Goal: Task Accomplishment & Management: Manage account settings

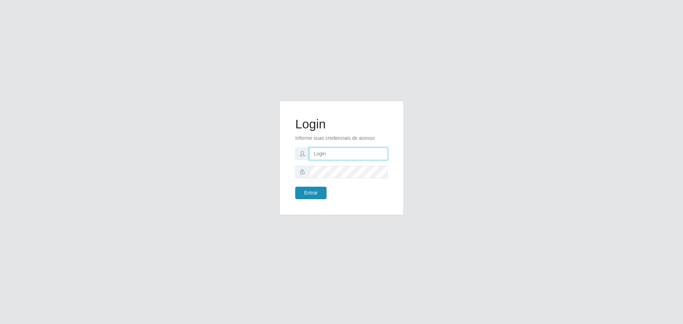
type input "[EMAIL_ADDRESS][DOMAIN_NAME]"
click at [318, 196] on button "Entrar" at bounding box center [310, 193] width 31 height 12
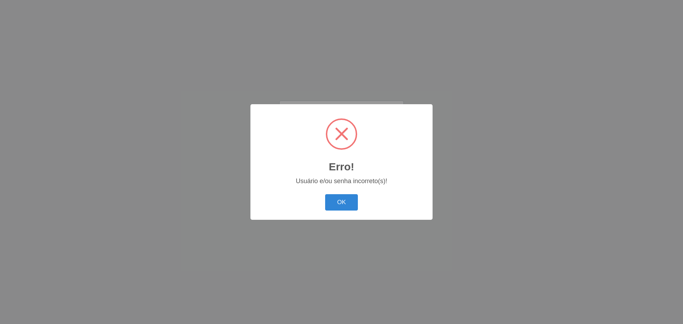
click at [358, 202] on div "OK Cancel" at bounding box center [342, 202] width 168 height 20
click at [330, 202] on button "OK" at bounding box center [341, 202] width 33 height 17
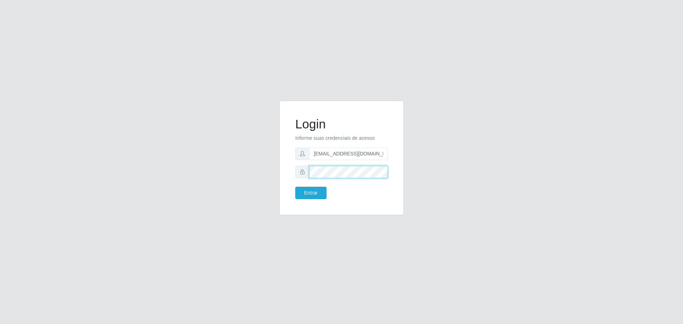
click at [291, 183] on div "Login Informe suas credenciais de acesso [EMAIL_ADDRESS][DOMAIN_NAME] Entrar" at bounding box center [341, 158] width 107 height 97
click at [307, 195] on button "Entrar" at bounding box center [310, 193] width 31 height 12
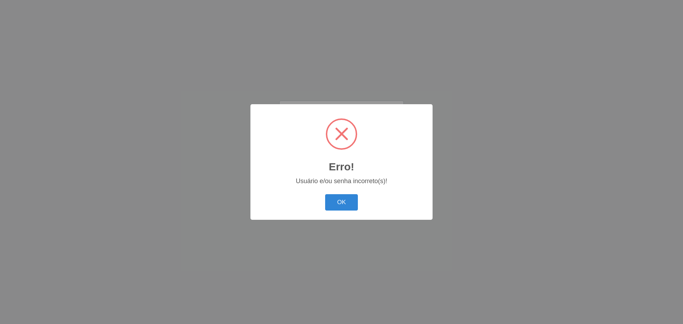
click at [341, 200] on button "OK" at bounding box center [341, 202] width 33 height 17
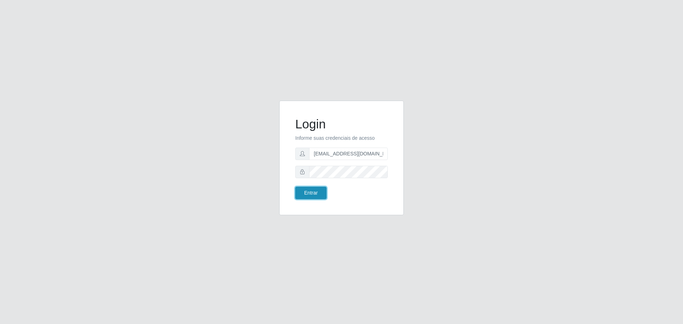
click at [312, 193] on button "Entrar" at bounding box center [310, 193] width 31 height 12
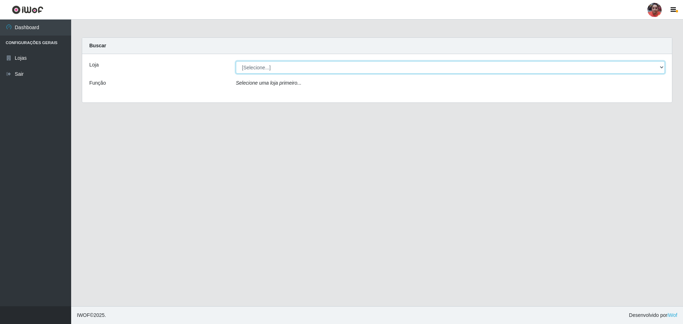
click at [660, 64] on select "[Selecione...] Mar Vermelho - Loja 05" at bounding box center [450, 67] width 429 height 12
select select "252"
click at [236, 61] on select "[Selecione...] Mar Vermelho - Loja 05" at bounding box center [450, 67] width 429 height 12
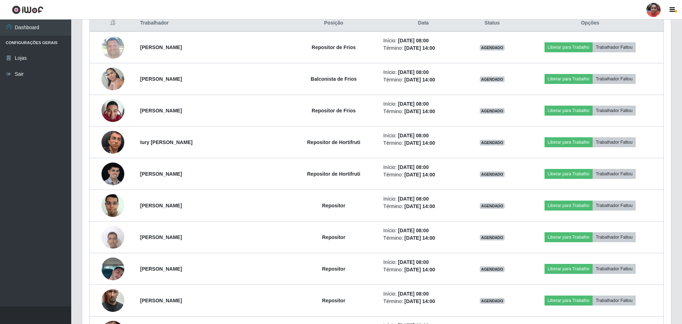
scroll to position [284, 0]
